Goal: Participate in discussion: Engage in conversation with other users on a specific topic

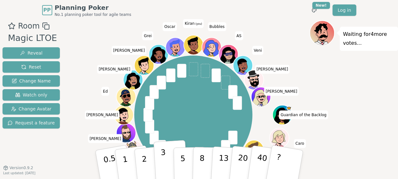
click at [161, 158] on p "3" at bounding box center [163, 165] width 7 height 35
click at [336, 132] on div "Waiting for 2 more votes..." at bounding box center [354, 108] width 89 height 177
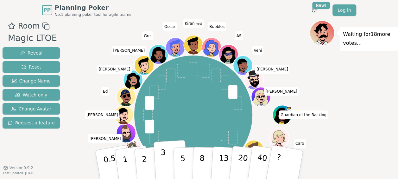
click at [159, 166] on button "3" at bounding box center [170, 164] width 35 height 49
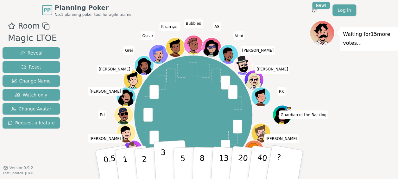
click at [164, 169] on p "3" at bounding box center [163, 165] width 7 height 35
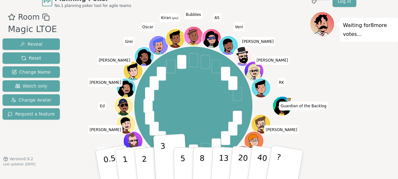
scroll to position [31, 0]
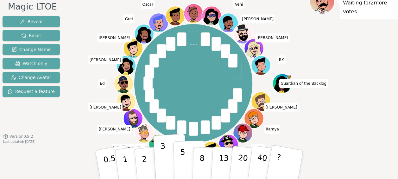
click at [188, 158] on button "5" at bounding box center [189, 164] width 33 height 48
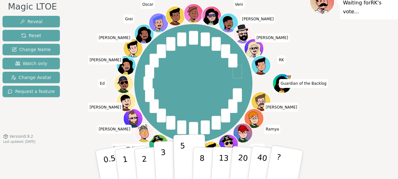
click at [163, 165] on p "3" at bounding box center [163, 165] width 7 height 35
click at [185, 168] on button "5" at bounding box center [189, 164] width 33 height 48
click at [61, 164] on div "Room Magic LTOE Reveal Reset Change Name Watch only Change Avatar Request a fea…" at bounding box center [199, 77] width 398 height 177
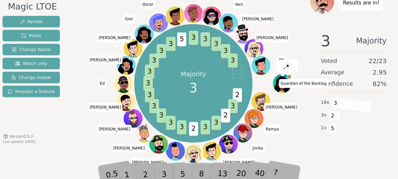
click at [165, 166] on html "PP Planning Poker No.1 planning poker tool for agile teams Toggle theme New! Lo…" at bounding box center [199, 67] width 398 height 197
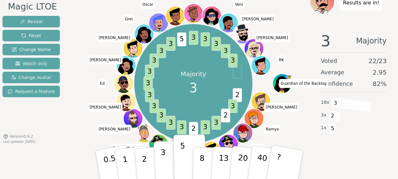
click at [165, 160] on button "3" at bounding box center [170, 164] width 35 height 49
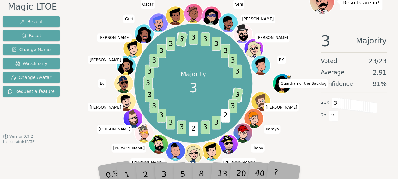
click at [63, 151] on div "Room Magic LTOE Reveal Reset Change Name Watch only Change Avatar Request a fea…" at bounding box center [199, 77] width 398 height 177
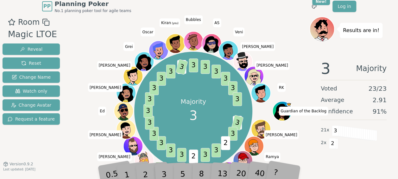
scroll to position [4, 0]
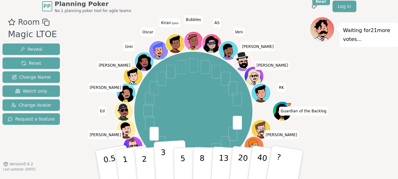
click at [165, 163] on p "3" at bounding box center [163, 165] width 7 height 35
click at [64, 138] on div "Room Magic LTOE Reveal Reset Change Name Watch only Change Avatar Request a fea…" at bounding box center [199, 104] width 398 height 177
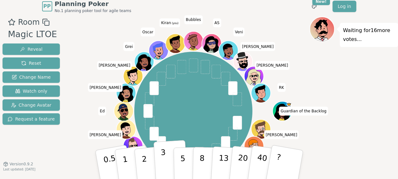
click at [166, 164] on button "3" at bounding box center [170, 164] width 35 height 49
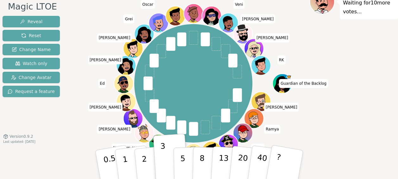
click at [360, 150] on div "Waiting for 10 more votes..." at bounding box center [354, 77] width 89 height 177
click at [350, 146] on div "Waiting for 10 more votes..." at bounding box center [354, 77] width 89 height 177
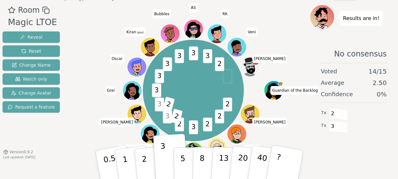
scroll to position [16, 0]
